Goal: Answer question/provide support: Share knowledge or assist other users

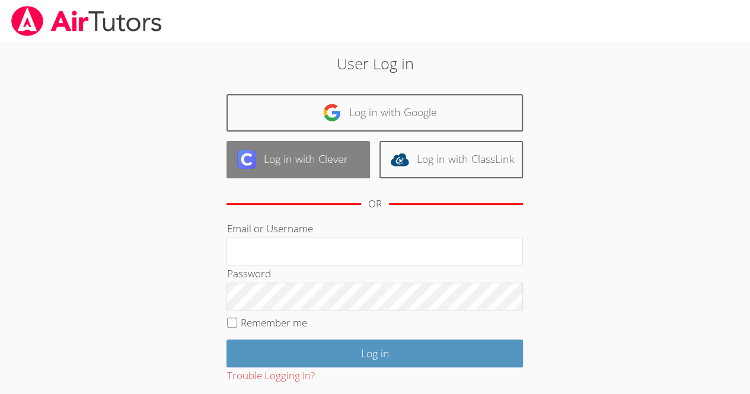
click at [311, 164] on link "Log in with Clever" at bounding box center [299, 159] width 144 height 37
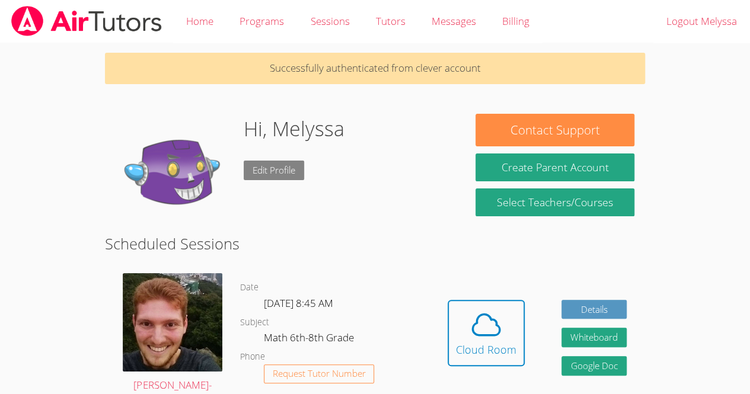
click at [286, 169] on link "Edit Profile" at bounding box center [274, 171] width 60 height 20
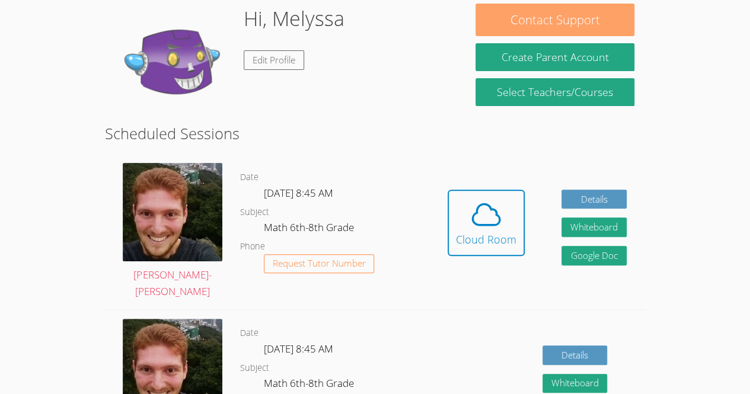
click at [511, 20] on button "Contact Support" at bounding box center [555, 20] width 158 height 33
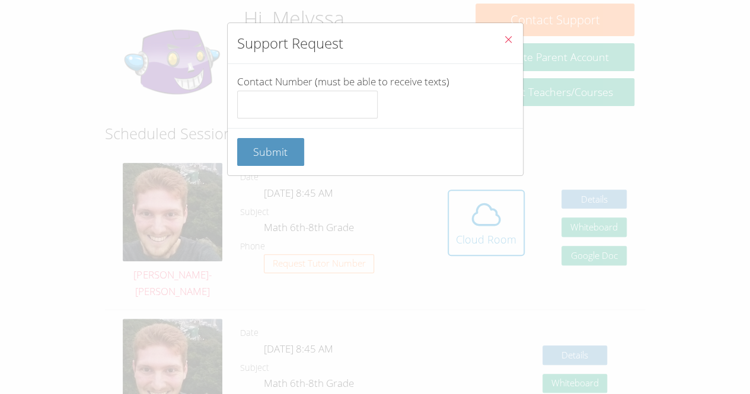
click at [504, 37] on icon "Close" at bounding box center [509, 39] width 10 height 10
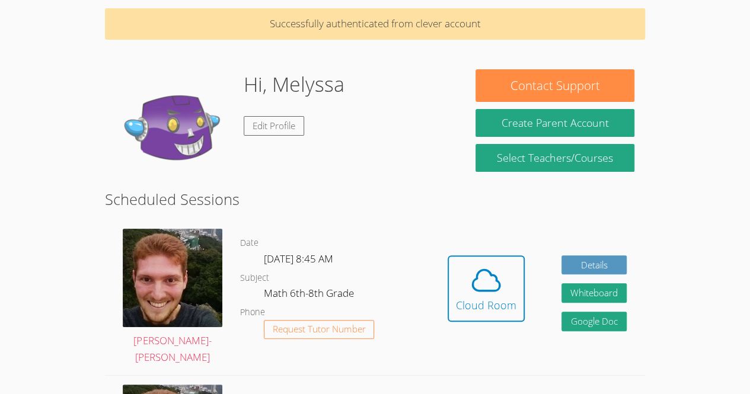
scroll to position [40, 0]
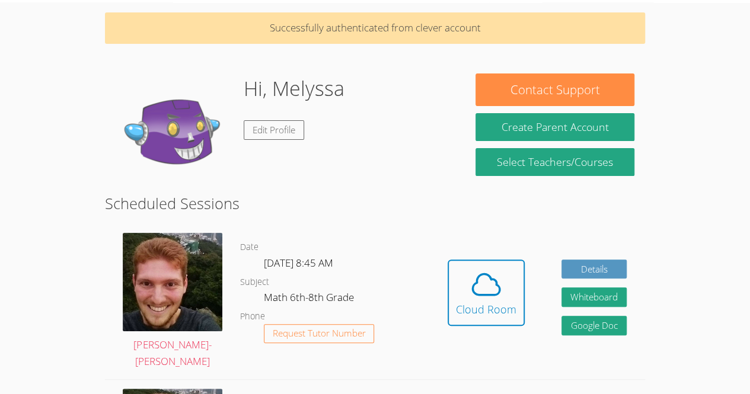
drag, startPoint x: 466, startPoint y: 286, endPoint x: 371, endPoint y: 289, distance: 94.9
click at [371, 289] on dl "Date Wed Sep 17, 8:45 AM Subject Math 6th-8th Grade Phone Request Tutor Number" at bounding box center [334, 301] width 189 height 123
click at [473, 301] on icon at bounding box center [486, 284] width 33 height 33
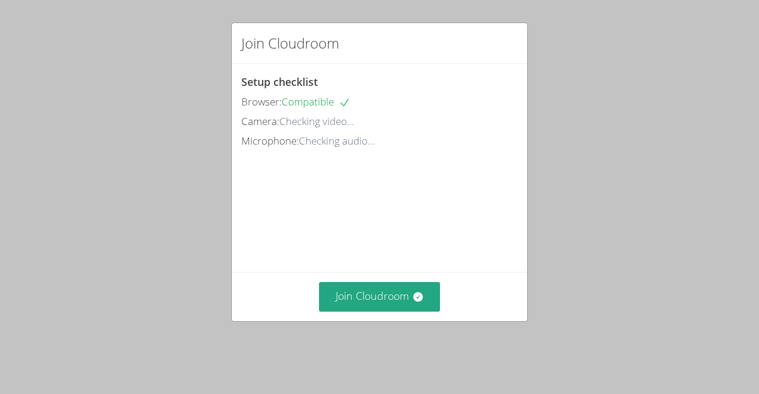
click at [419, 233] on video at bounding box center [330, 204] width 178 height 89
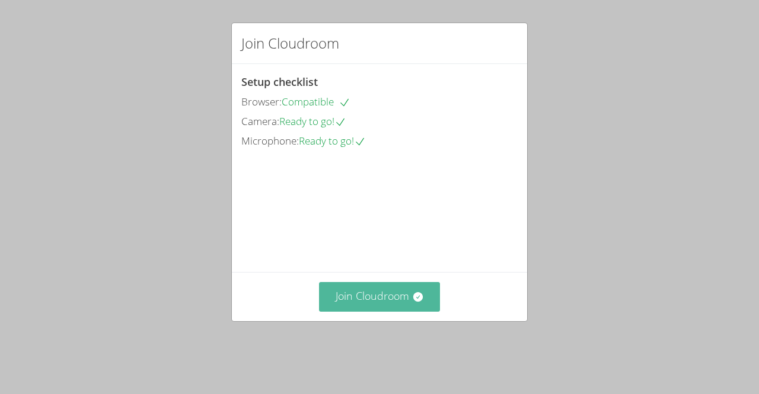
click at [413, 302] on icon at bounding box center [417, 296] width 9 height 9
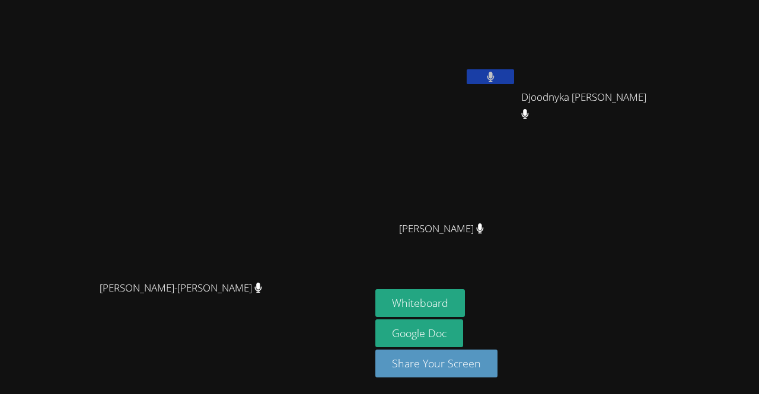
click at [514, 73] on button at bounding box center [490, 76] width 47 height 15
click at [325, 19] on div "[PERSON_NAME]-[PERSON_NAME]-[PERSON_NAME]" at bounding box center [185, 197] width 361 height 385
drag, startPoint x: 325, startPoint y: 19, endPoint x: 489, endPoint y: 221, distance: 260.6
click at [489, 221] on div "[PERSON_NAME]-[PERSON_NAME]-[PERSON_NAME] [PERSON_NAME] Dos [PERSON_NAME] Djood…" at bounding box center [379, 197] width 759 height 394
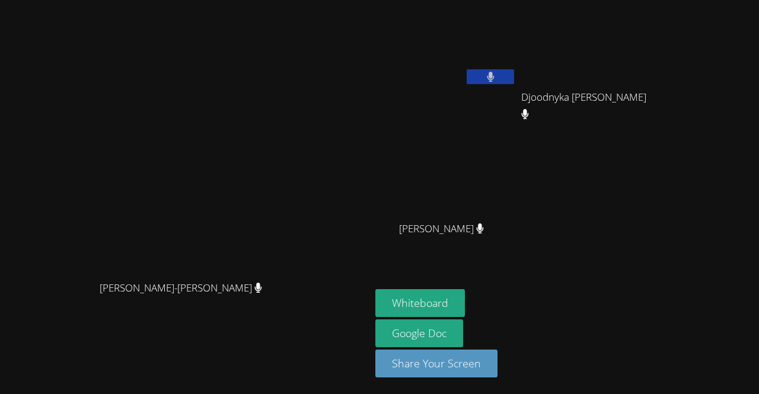
click at [661, 245] on div "[PERSON_NAME] Dos [PERSON_NAME] Djoodnyka [PERSON_NAME] Djoodnyka [PERSON_NAME]…" at bounding box center [518, 134] width 287 height 259
click at [465, 304] on button "Whiteboard" at bounding box center [420, 303] width 90 height 28
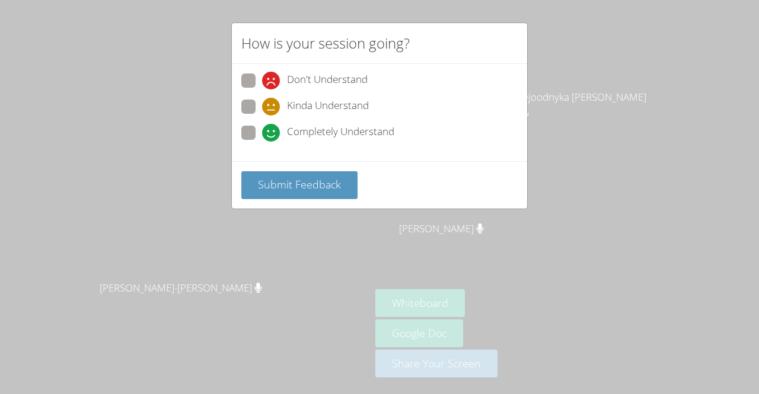
click at [301, 113] on span "Kinda Understand" at bounding box center [328, 107] width 82 height 18
click at [272, 110] on input "Kinda Understand" at bounding box center [267, 105] width 10 height 10
radio input "true"
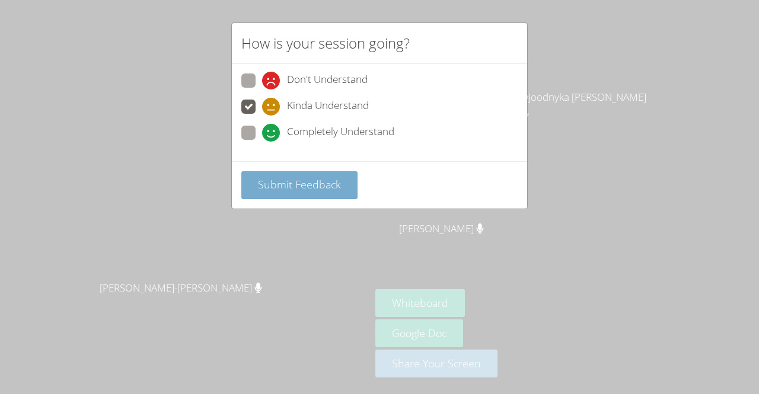
click at [316, 180] on span "Submit Feedback" at bounding box center [299, 184] width 83 height 14
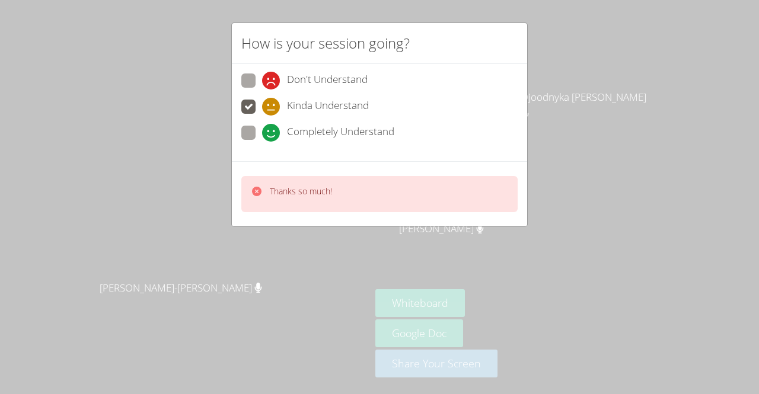
click at [256, 199] on div at bounding box center [257, 194] width 12 height 17
click at [273, 141] on div "Completely Understand" at bounding box center [379, 136] width 276 height 21
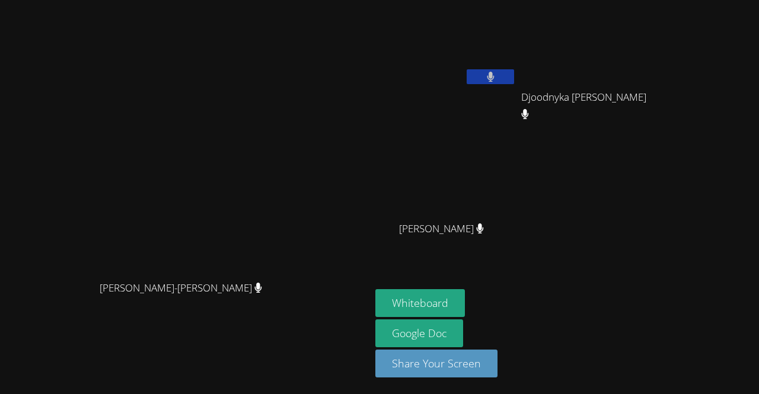
click at [514, 78] on button at bounding box center [490, 76] width 47 height 15
click at [497, 77] on icon at bounding box center [491, 77] width 12 height 10
